Goal: Navigation & Orientation: Find specific page/section

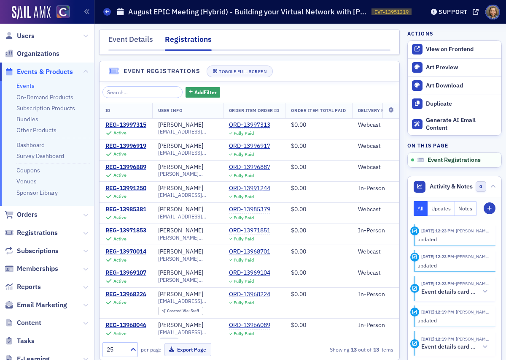
scroll to position [100, 0]
click at [26, 83] on link "Events" at bounding box center [25, 86] width 18 height 8
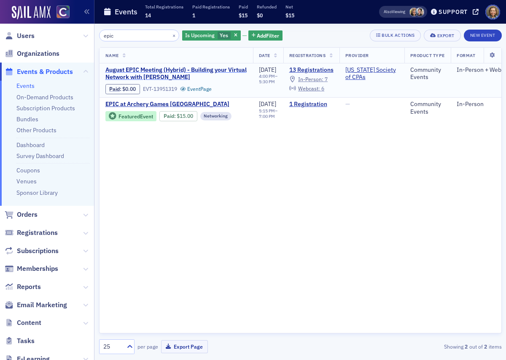
type input "epic"
click at [191, 69] on span "August EPIC Meeting (Hybrid) - Building your Virtual Network with [PERSON_NAME]" at bounding box center [176, 73] width 142 height 15
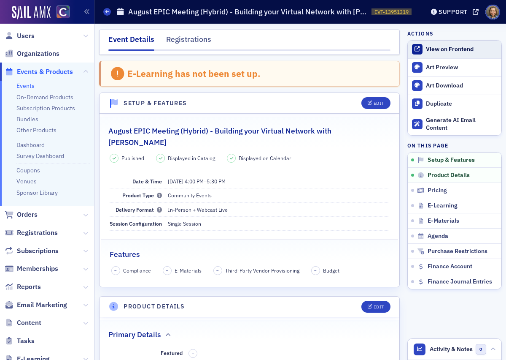
click at [456, 49] on div "View on Frontend" at bounding box center [461, 50] width 71 height 8
